Goal: Find contact information: Find contact information

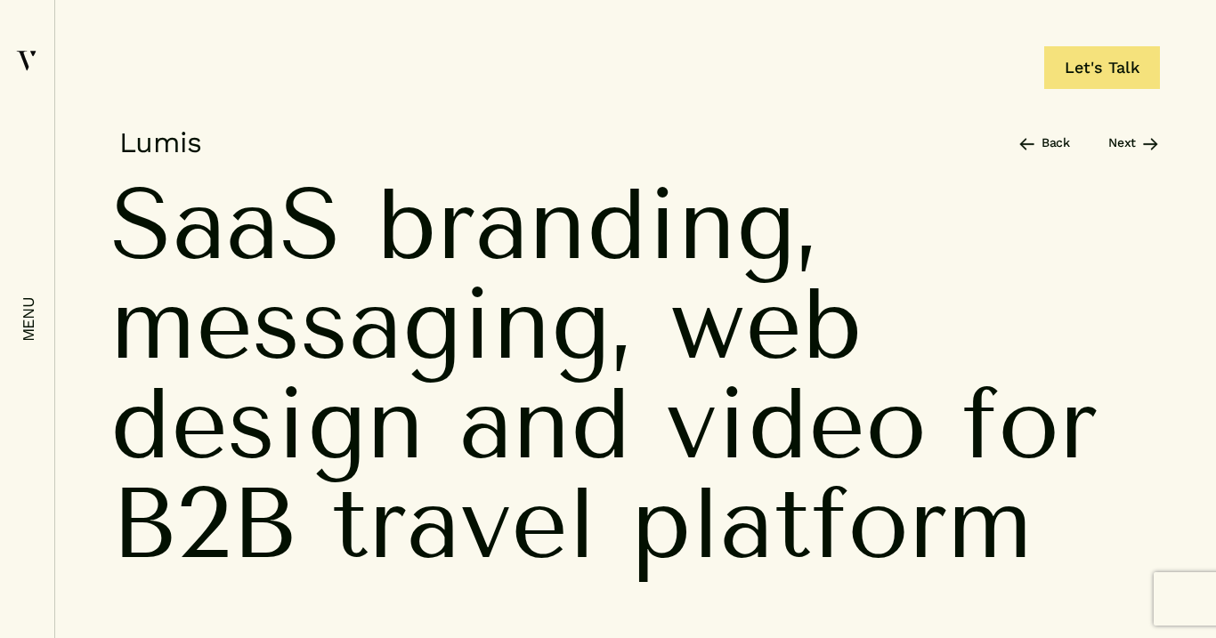
scroll to position [11249, 0]
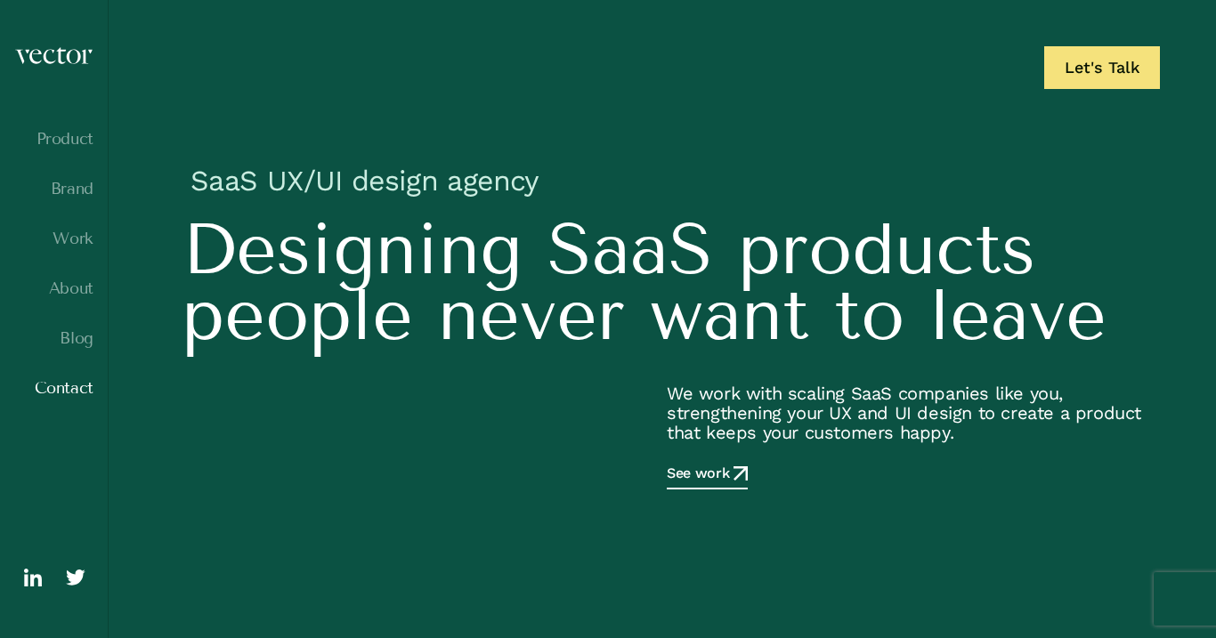
click at [59, 391] on link "Contact" at bounding box center [53, 388] width 79 height 18
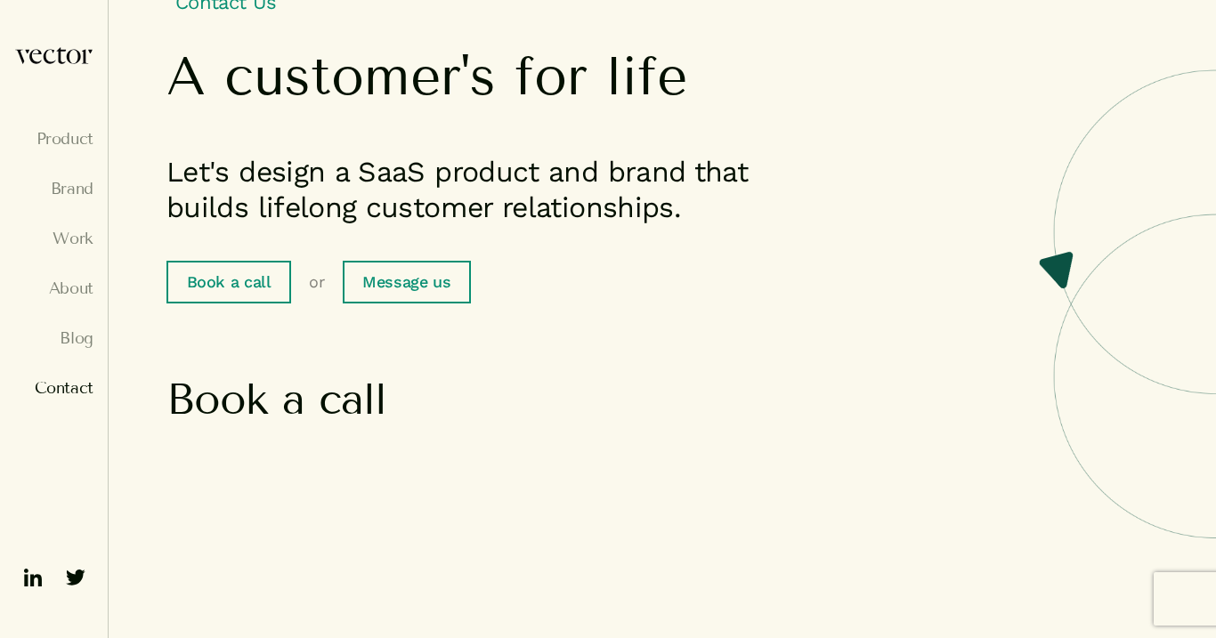
scroll to position [199, 0]
